Goal: Complete application form: Complete application form

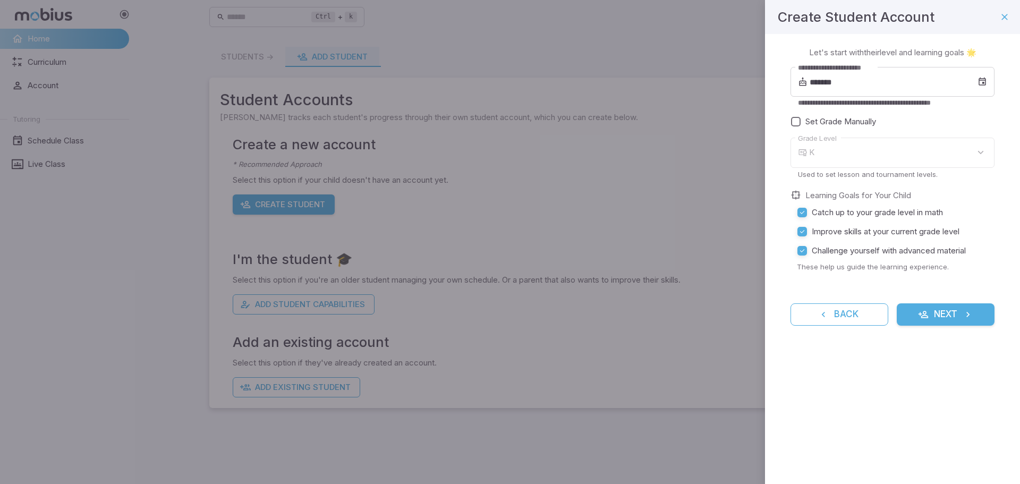
type input "*"
click at [979, 81] on icon at bounding box center [983, 82] width 10 height 11
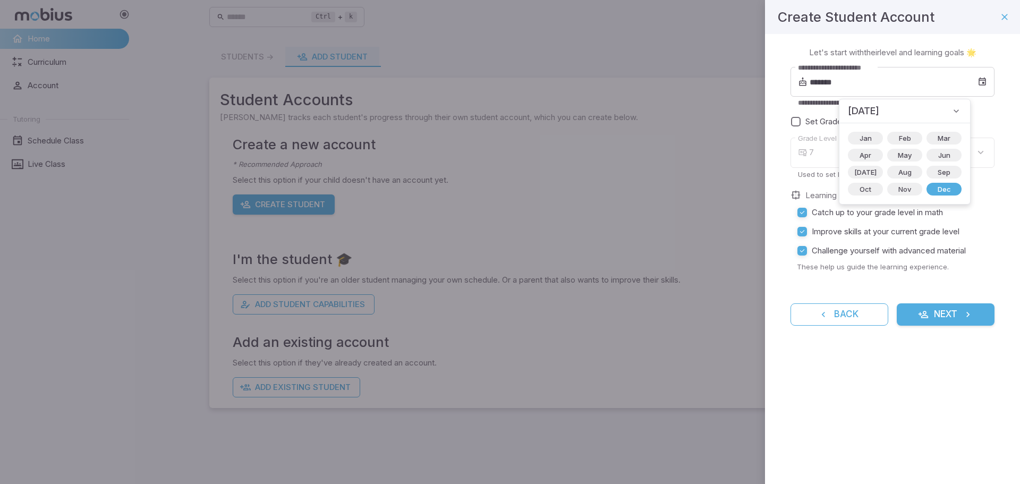
click at [951, 113] on icon at bounding box center [956, 111] width 11 height 11
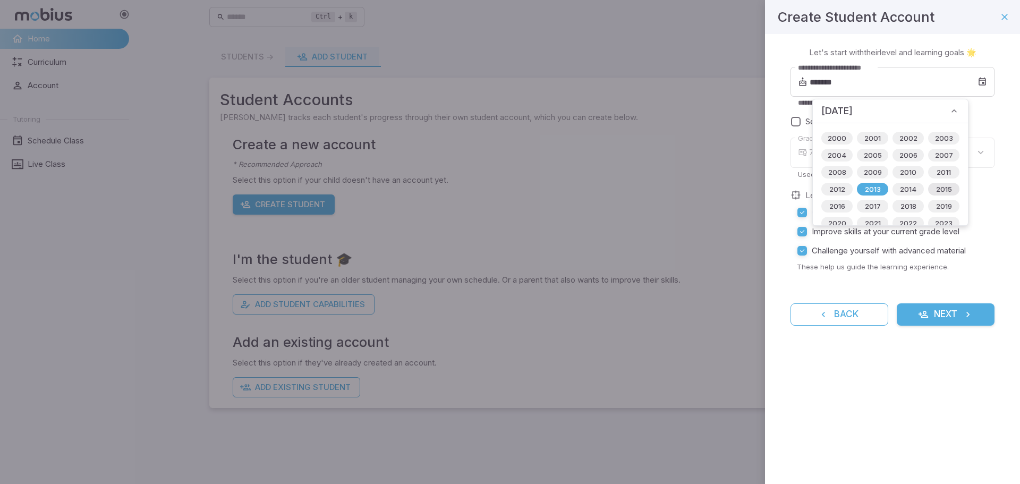
click at [936, 191] on span "2015" at bounding box center [944, 189] width 29 height 11
type input "*******"
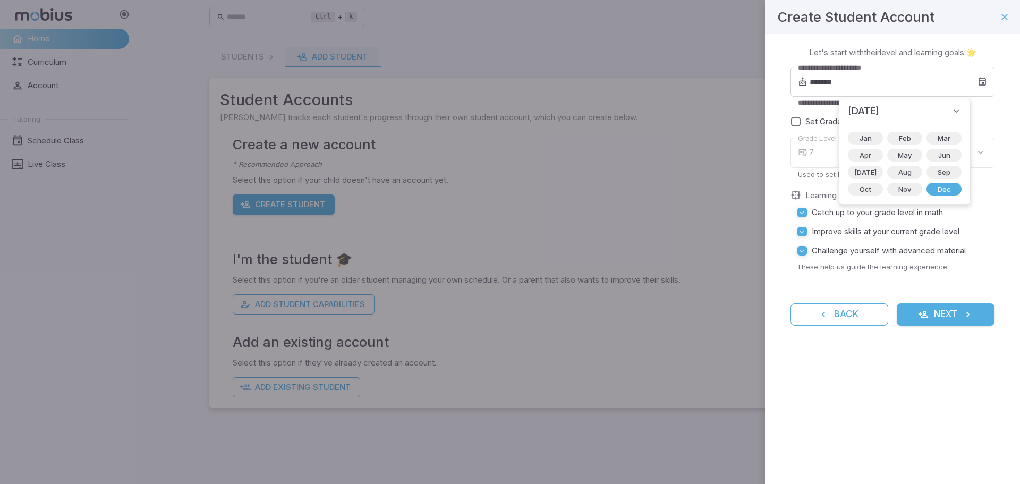
type input "*"
click at [866, 171] on span "[DATE]" at bounding box center [865, 172] width 35 height 11
type input "*******"
click at [961, 105] on div "[DATE]" at bounding box center [890, 111] width 155 height 24
click at [978, 116] on label "Set Grade Manually" at bounding box center [887, 121] width 200 height 19
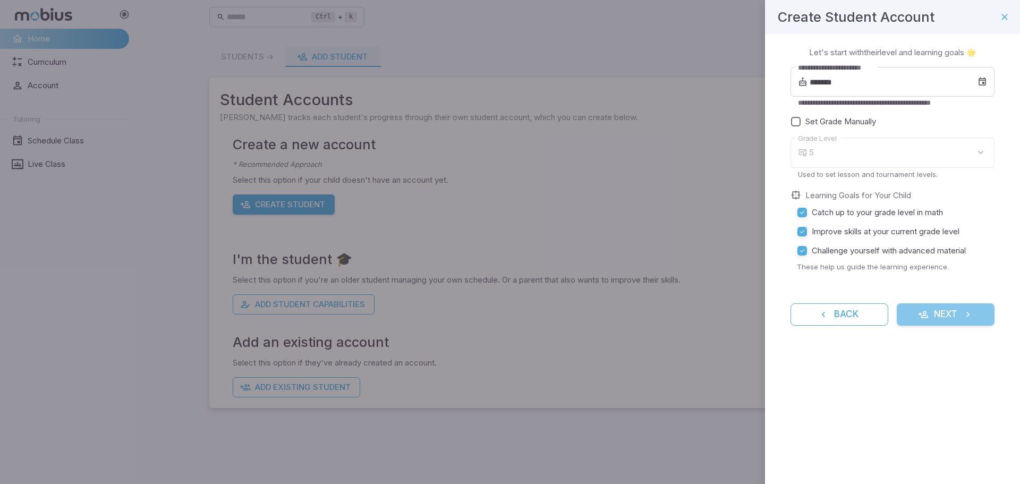
click at [947, 315] on button "Next" at bounding box center [946, 314] width 98 height 22
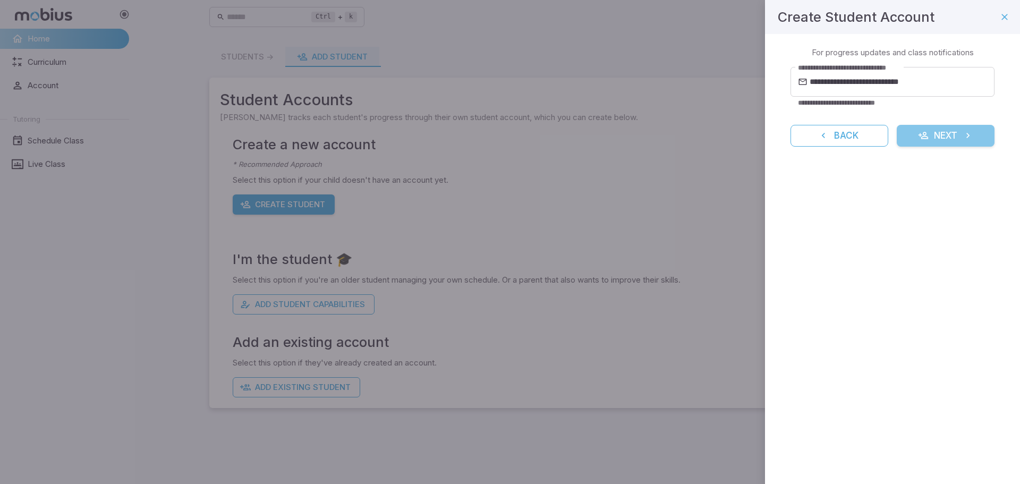
click at [947, 136] on button "Next" at bounding box center [946, 136] width 98 height 22
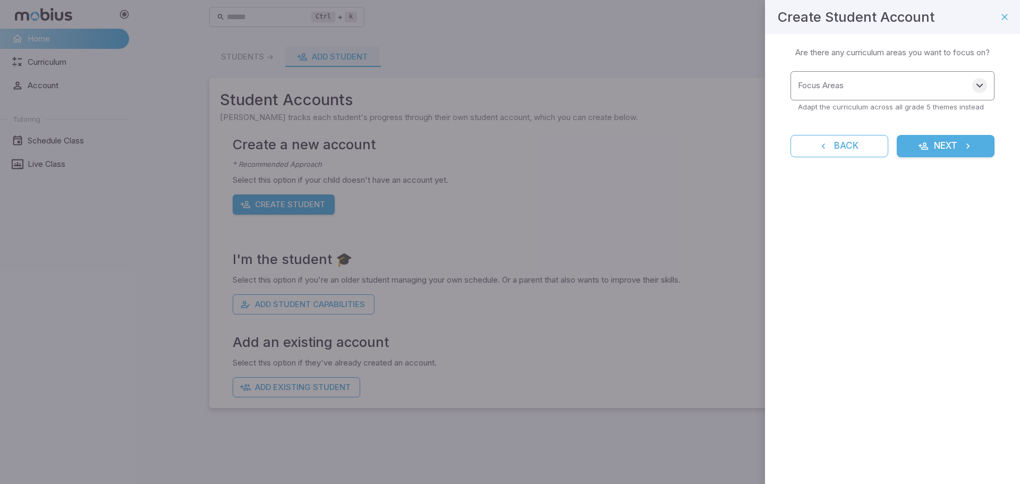
click at [975, 83] on icon "Open" at bounding box center [980, 85] width 13 height 13
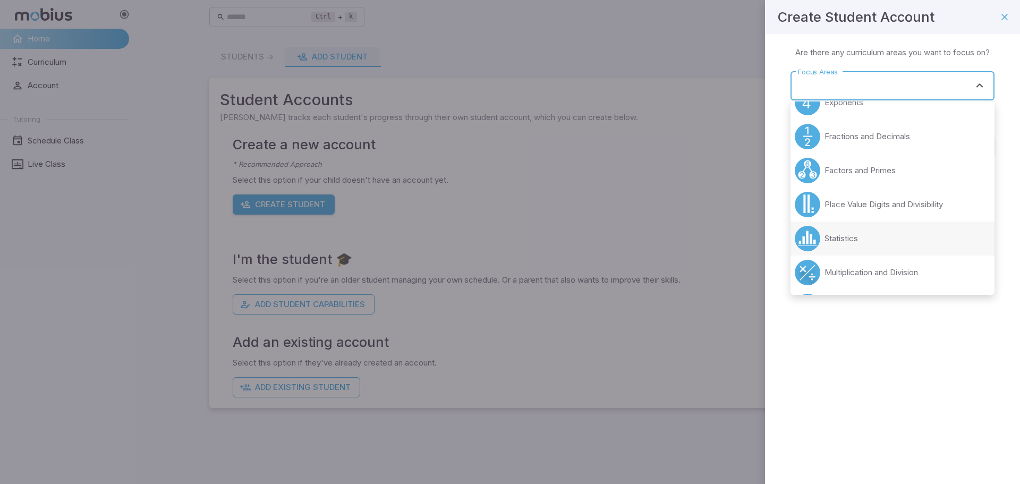
scroll to position [106, 0]
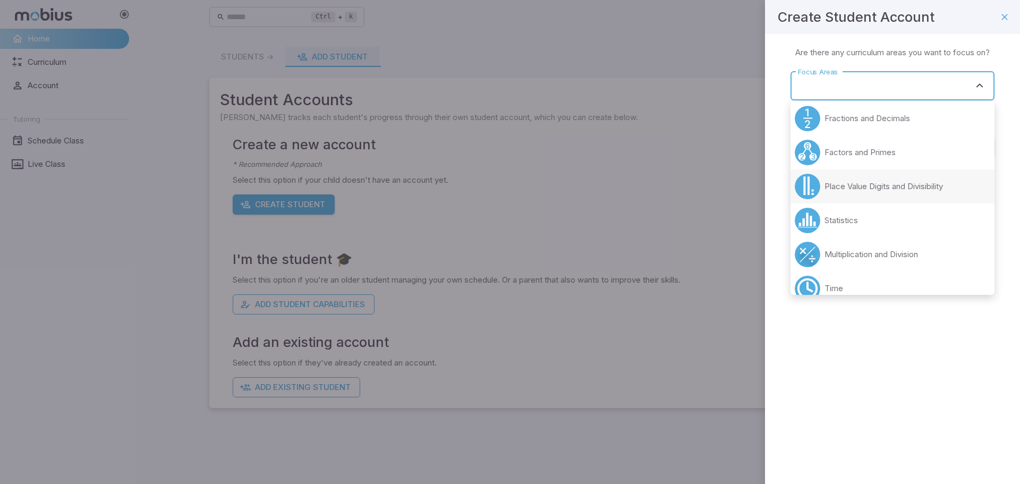
click at [943, 184] on p "Place Value Digits and Divisibility" at bounding box center [884, 187] width 119 height 12
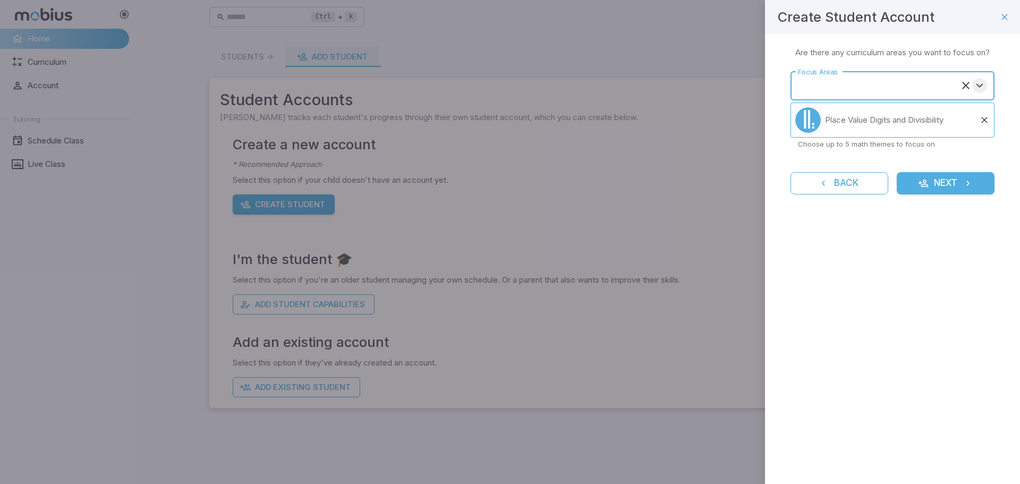
click at [987, 87] on button "Open" at bounding box center [980, 85] width 15 height 15
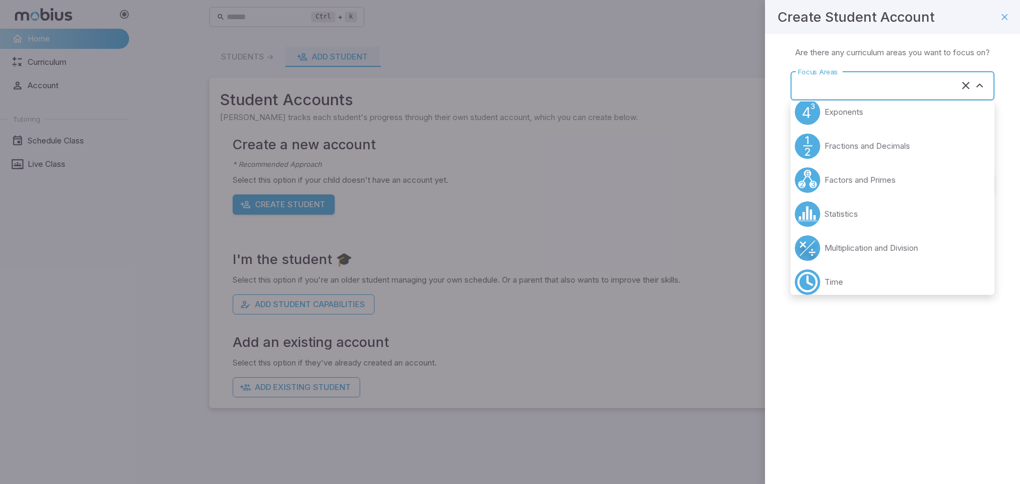
scroll to position [132, 0]
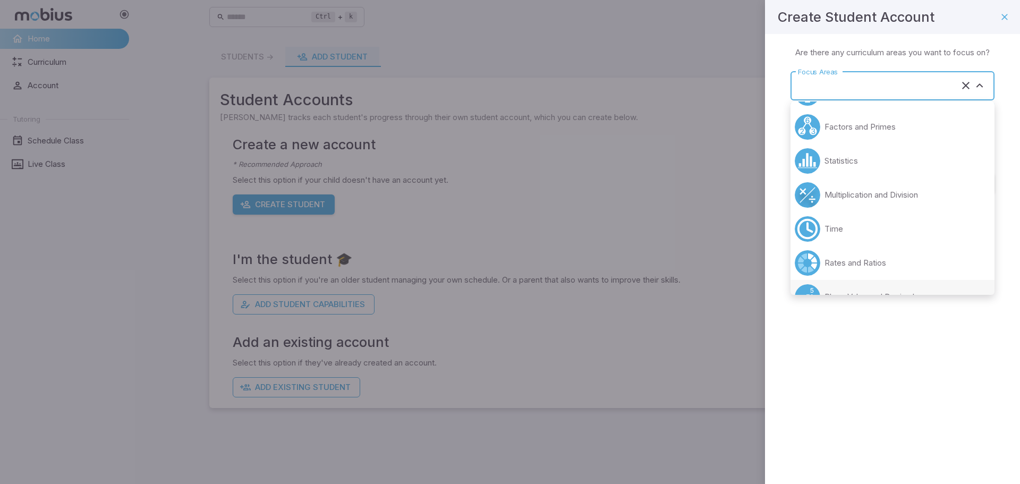
click at [936, 195] on li "Multiplication and Division" at bounding box center [893, 195] width 204 height 34
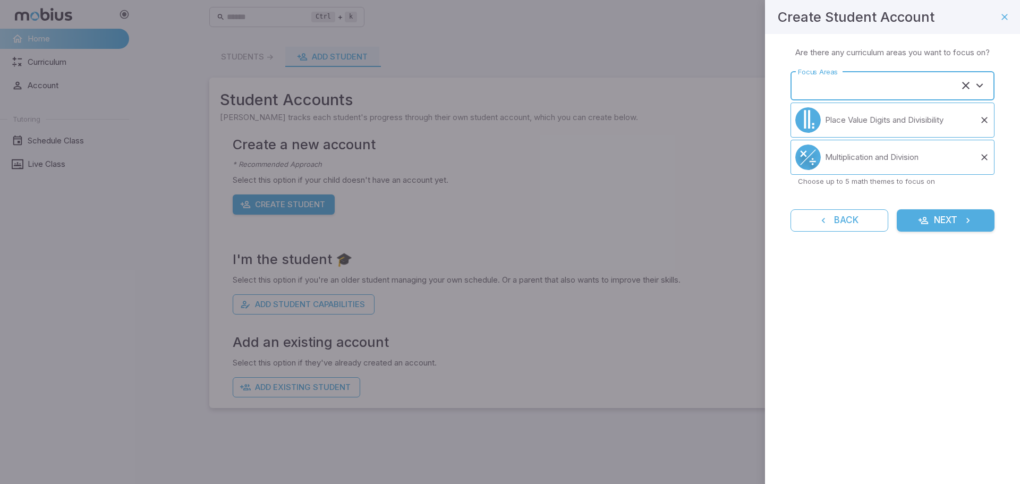
type input "**********"
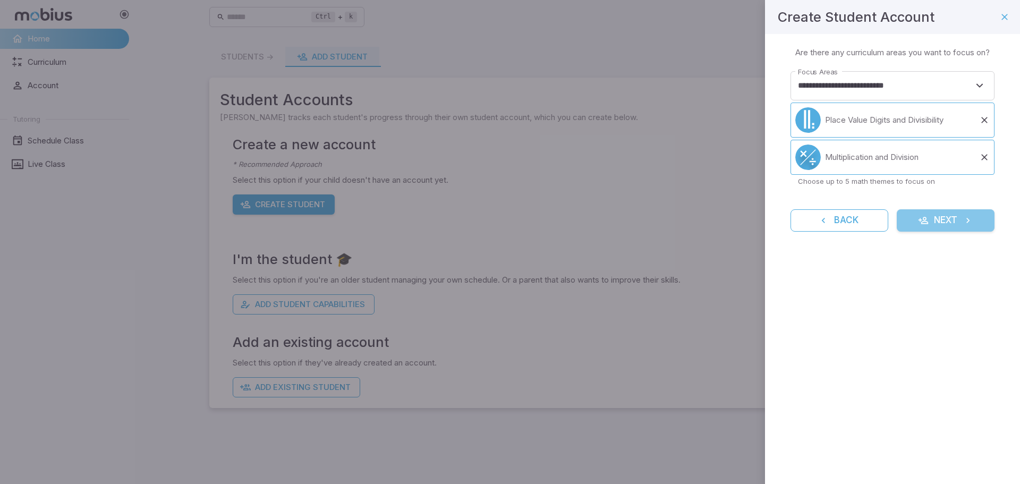
click at [961, 221] on button "Next" at bounding box center [946, 220] width 98 height 22
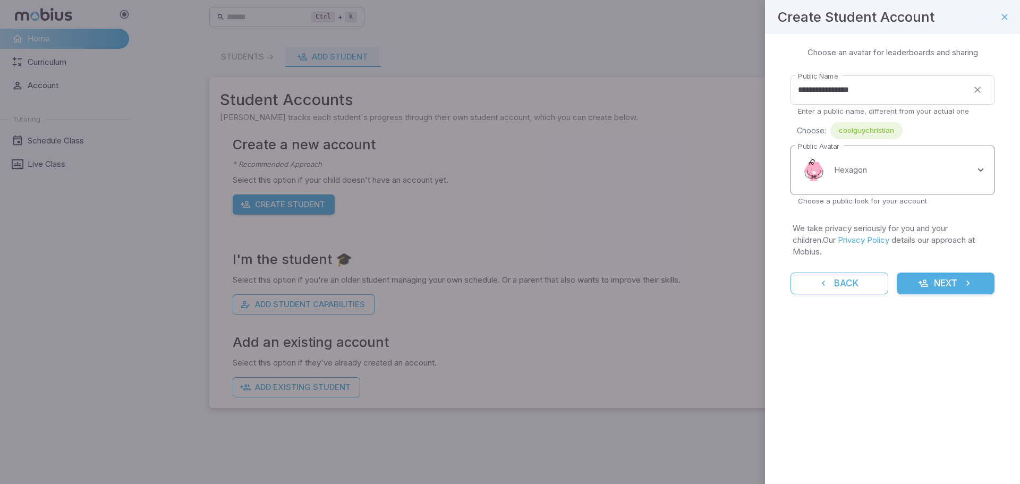
click at [984, 168] on body "**********" at bounding box center [510, 242] width 1020 height 484
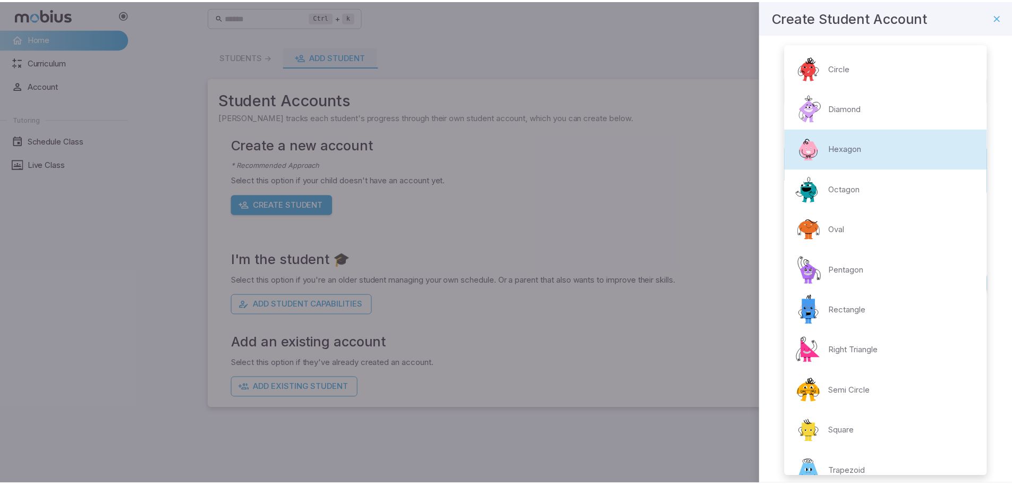
scroll to position [60, 0]
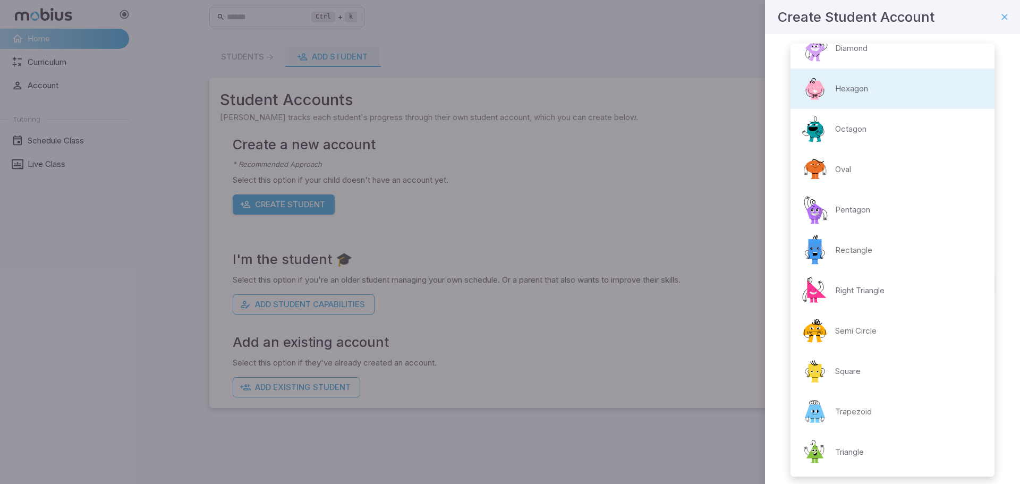
click at [908, 403] on li "Trapezoid" at bounding box center [893, 412] width 204 height 40
type input "**********"
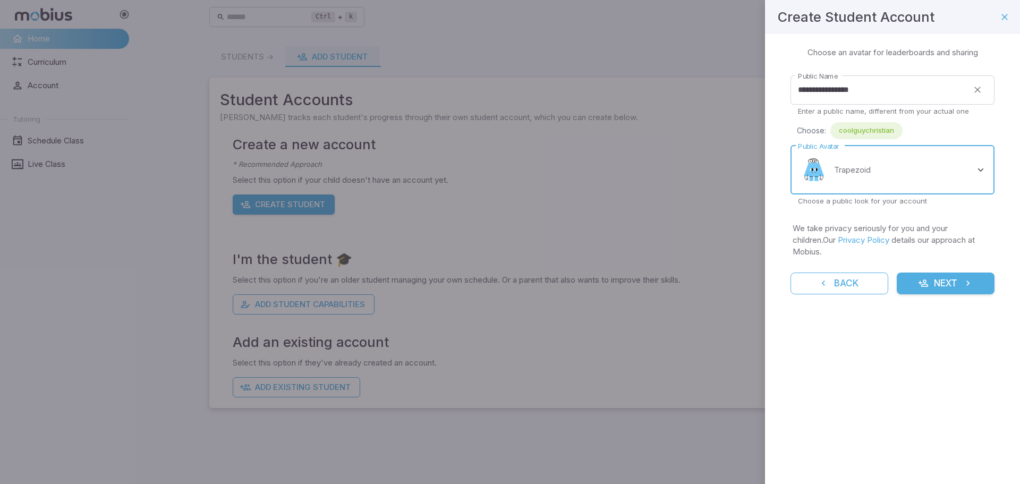
click at [955, 273] on button "Next" at bounding box center [946, 284] width 98 height 22
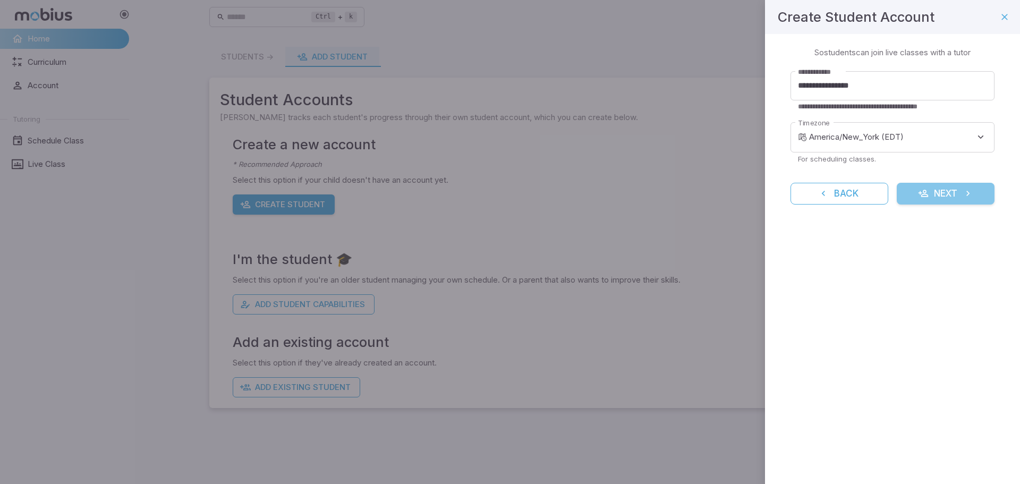
click at [939, 193] on button "Next" at bounding box center [946, 194] width 98 height 22
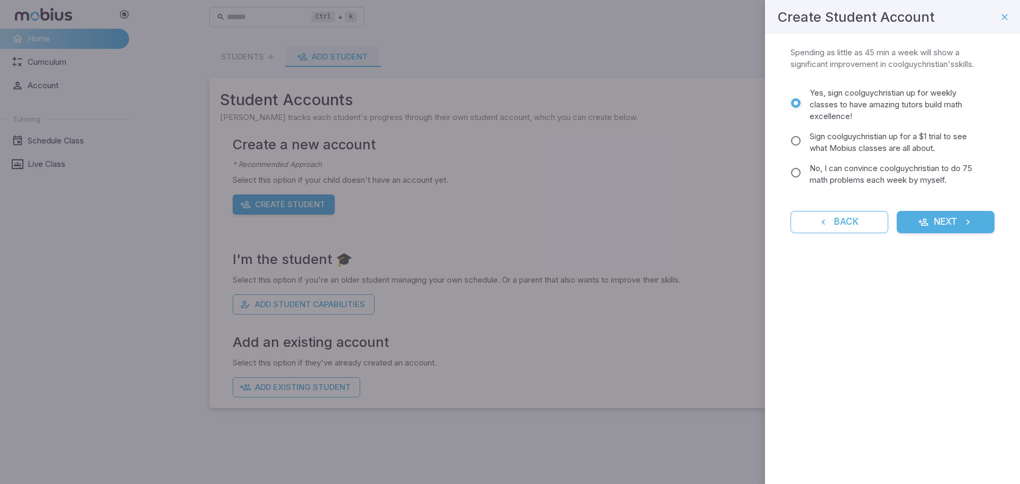
click at [920, 173] on span "No, I can convince coolguychristian to do 75 math problems each week by myself." at bounding box center [898, 174] width 176 height 23
click at [932, 223] on button "Next" at bounding box center [946, 222] width 98 height 22
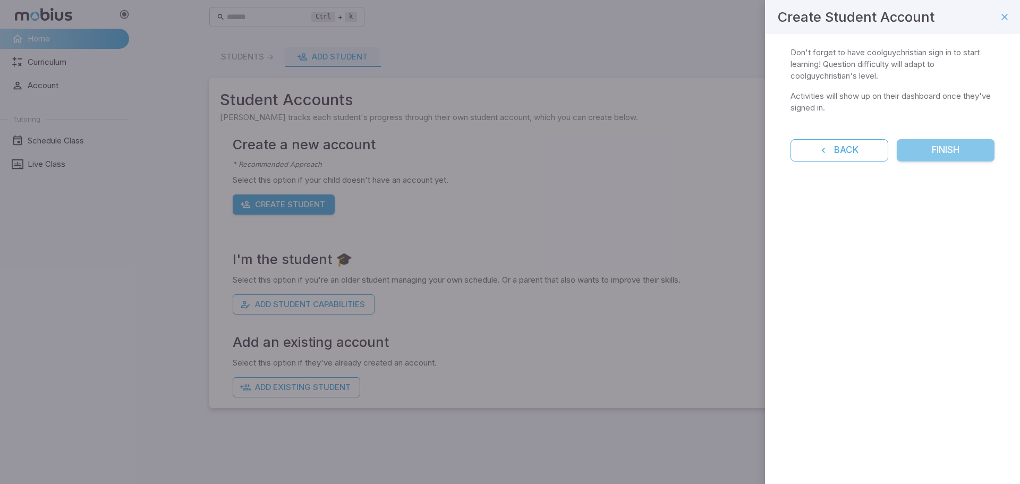
click at [953, 153] on button "Finish" at bounding box center [946, 150] width 98 height 22
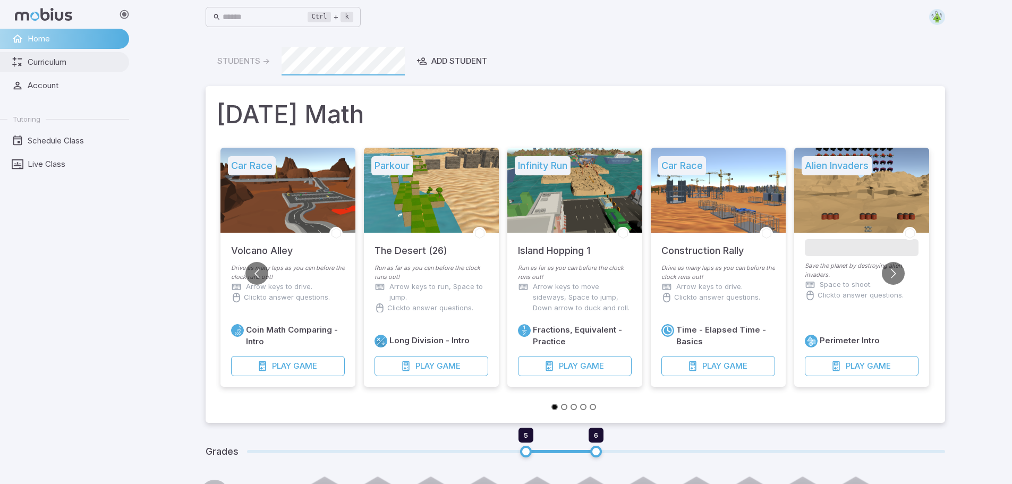
click at [60, 61] on span "Curriculum" at bounding box center [75, 62] width 94 height 12
